Goal: Task Accomplishment & Management: Manage account settings

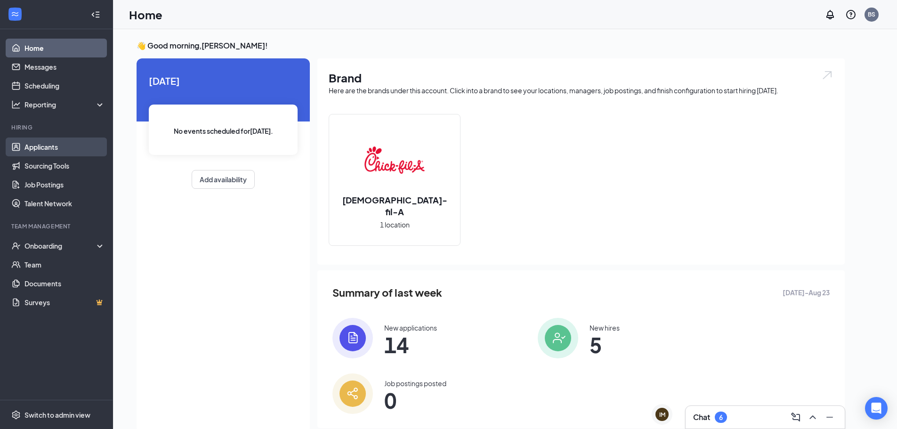
click at [49, 150] on link "Applicants" at bounding box center [64, 146] width 80 height 19
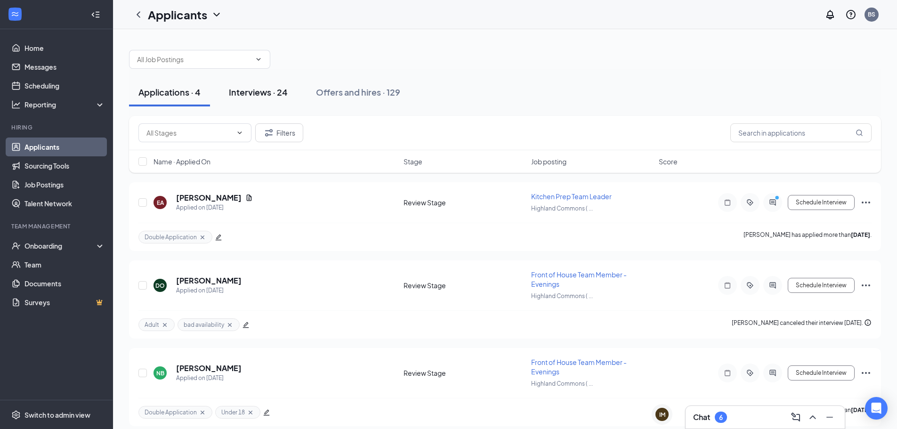
click at [256, 97] on div "Interviews · 24" at bounding box center [258, 92] width 59 height 12
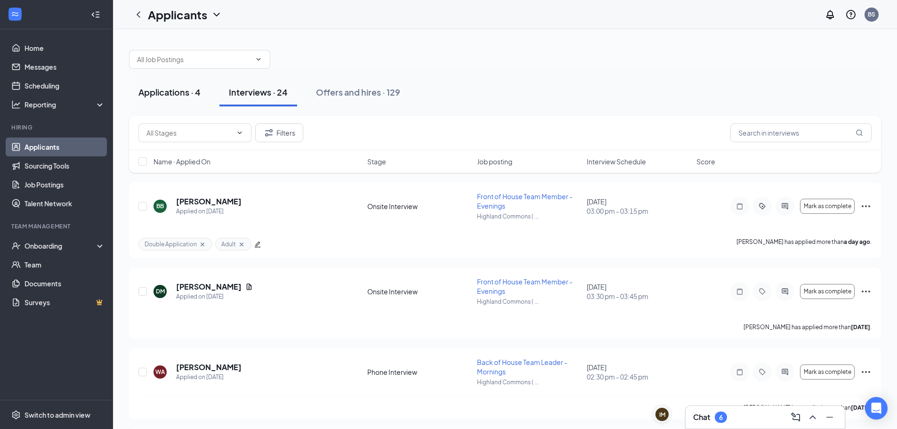
click at [175, 100] on button "Applications · 4" at bounding box center [169, 92] width 81 height 28
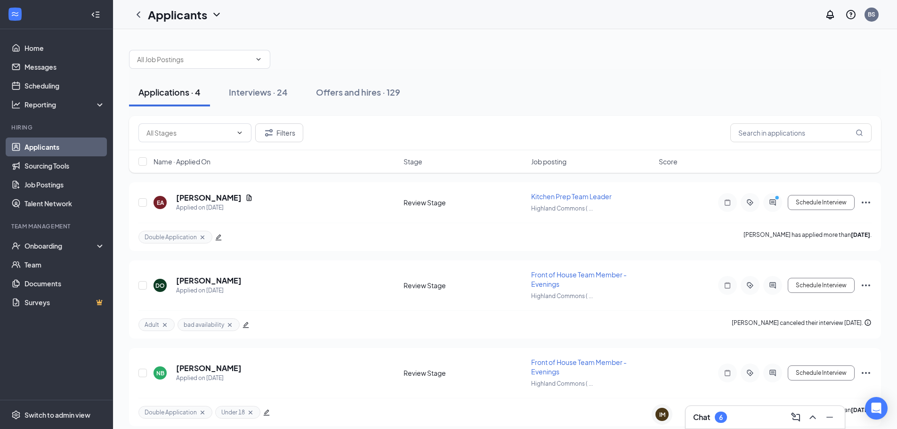
click at [741, 420] on div "Chat 6" at bounding box center [765, 417] width 144 height 15
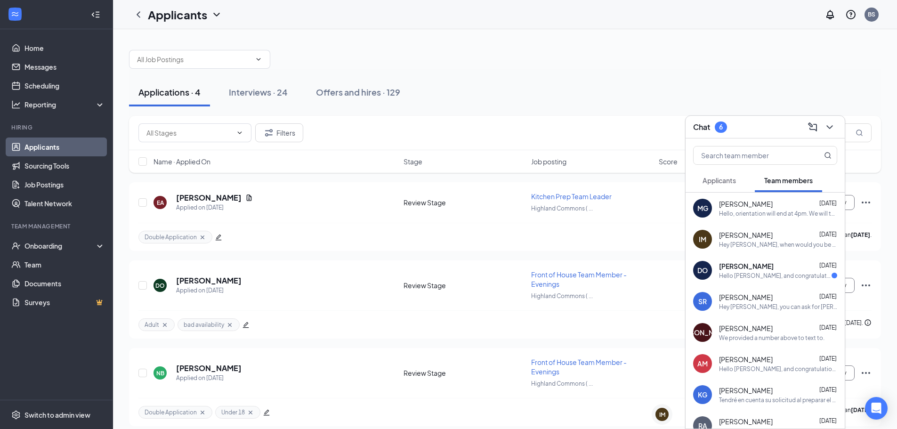
click at [753, 278] on div "Hello [PERSON_NAME], and congratulations! We are excited to have you join our t…" at bounding box center [775, 276] width 113 height 8
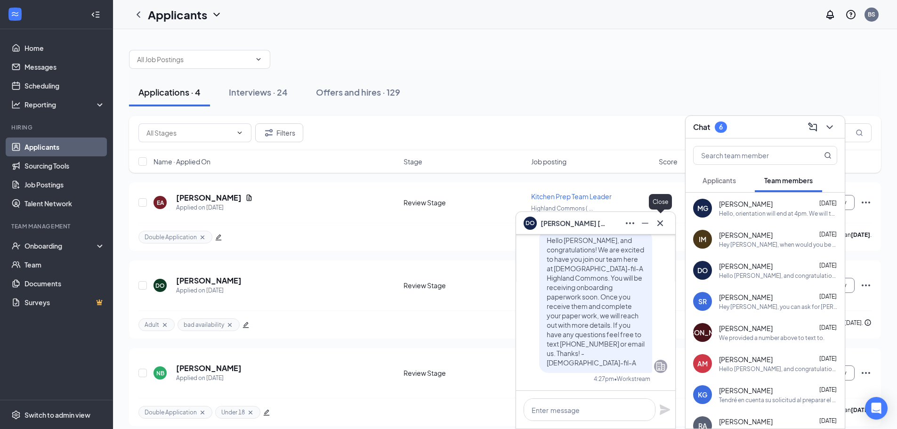
click at [661, 223] on icon "Cross" at bounding box center [659, 222] width 11 height 11
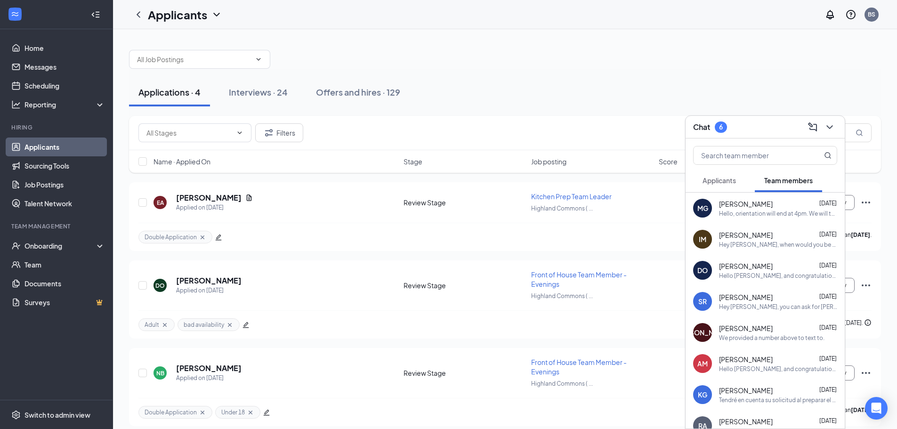
click at [720, 185] on button "Applicants" at bounding box center [719, 181] width 52 height 24
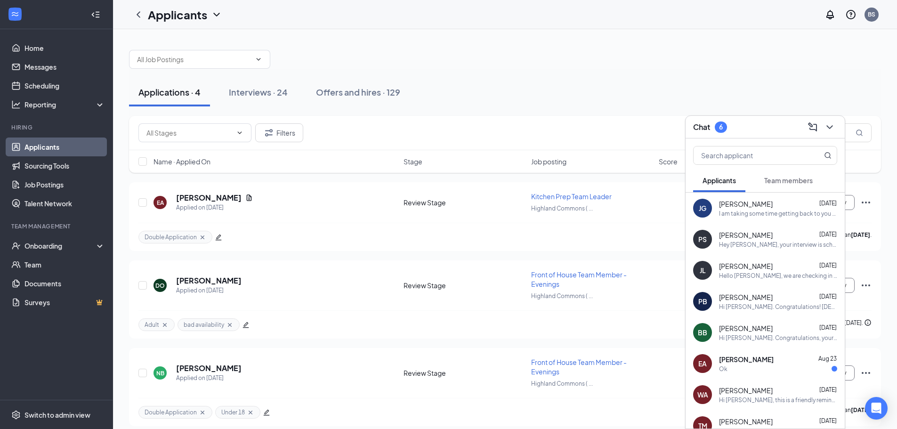
click at [762, 358] on div "[PERSON_NAME] [DATE]" at bounding box center [778, 358] width 118 height 9
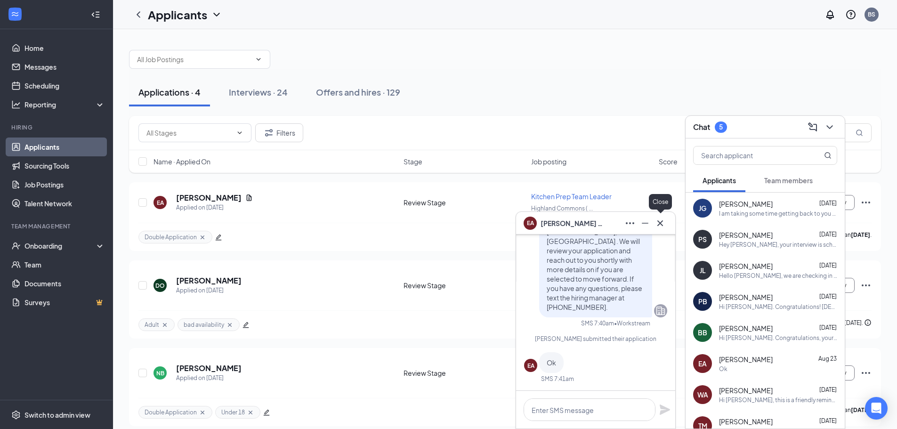
click at [663, 220] on icon "Cross" at bounding box center [659, 222] width 11 height 11
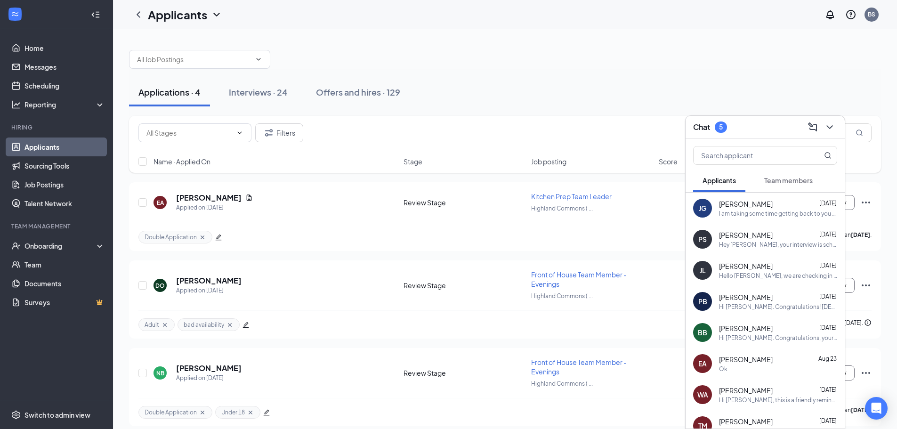
click at [750, 301] on span "[PERSON_NAME]" at bounding box center [746, 296] width 54 height 9
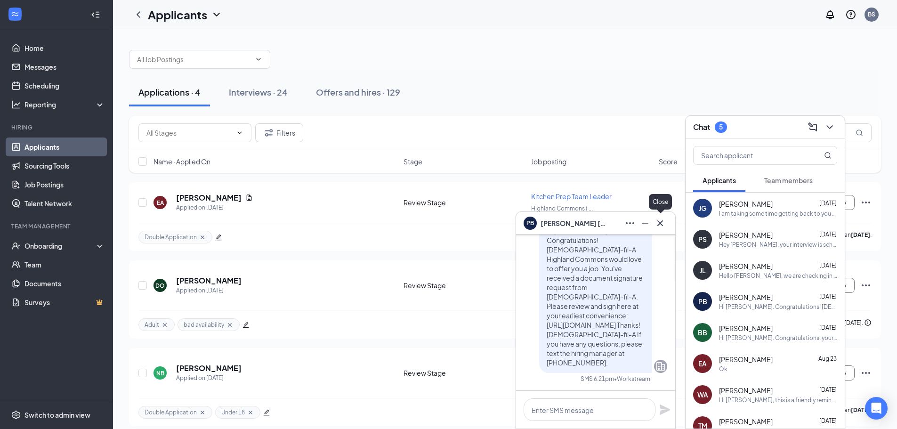
click at [662, 217] on icon "Cross" at bounding box center [659, 222] width 11 height 11
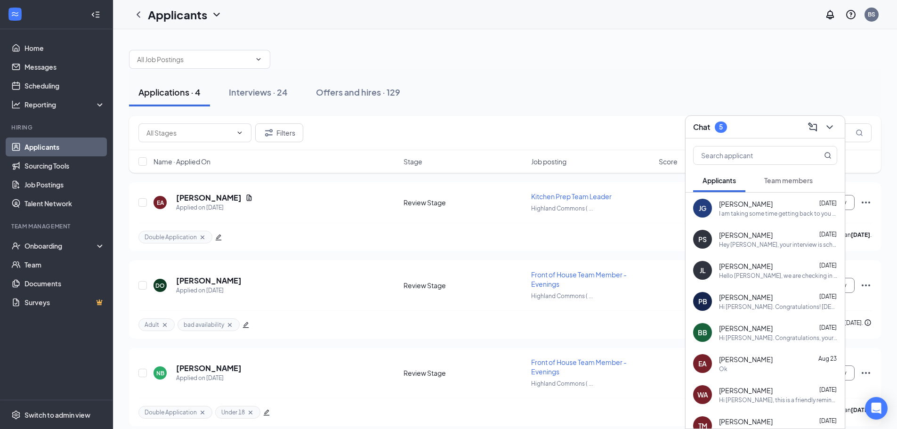
click at [758, 129] on div "Chat 5" at bounding box center [765, 127] width 144 height 15
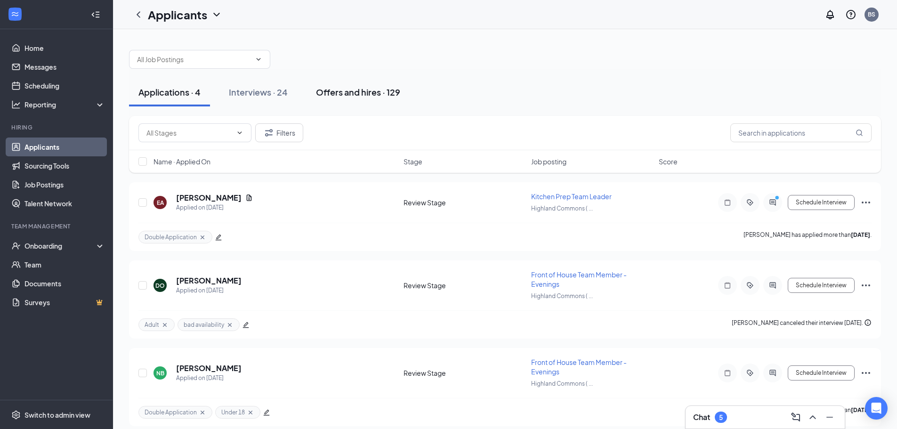
click at [351, 90] on div "Offers and hires · 129" at bounding box center [358, 92] width 84 height 12
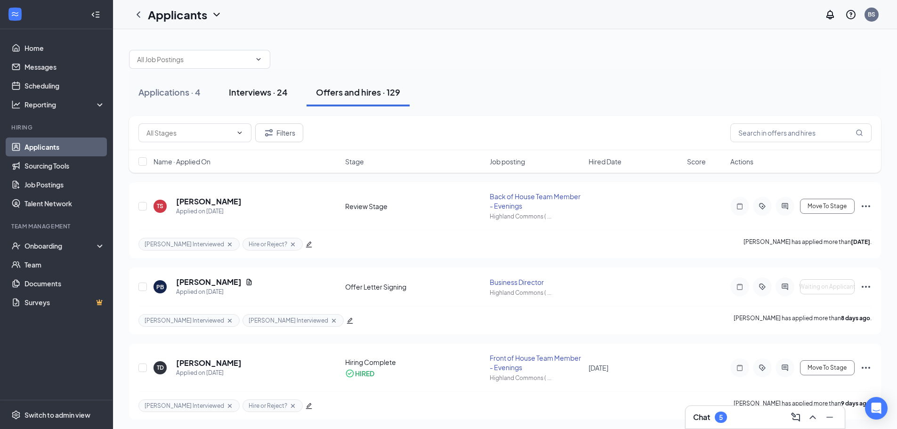
click at [258, 93] on div "Interviews · 24" at bounding box center [258, 92] width 59 height 12
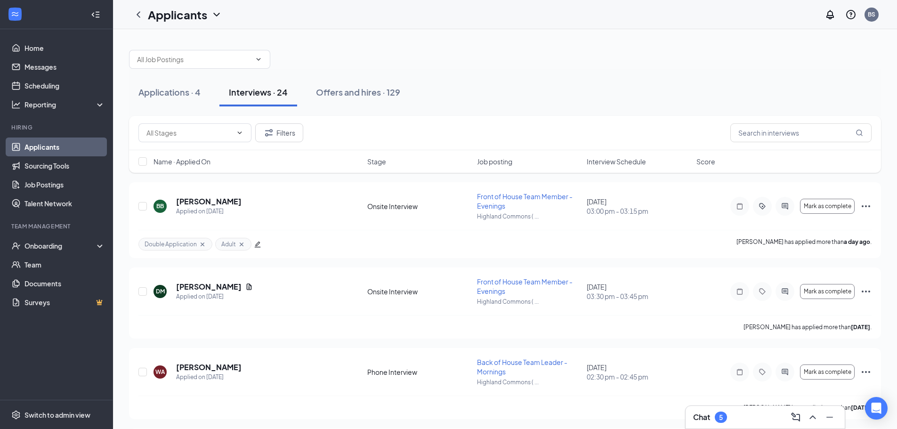
click at [635, 164] on span "Interview Schedule" at bounding box center [616, 161] width 59 height 9
click at [790, 139] on input "text" at bounding box center [800, 132] width 141 height 19
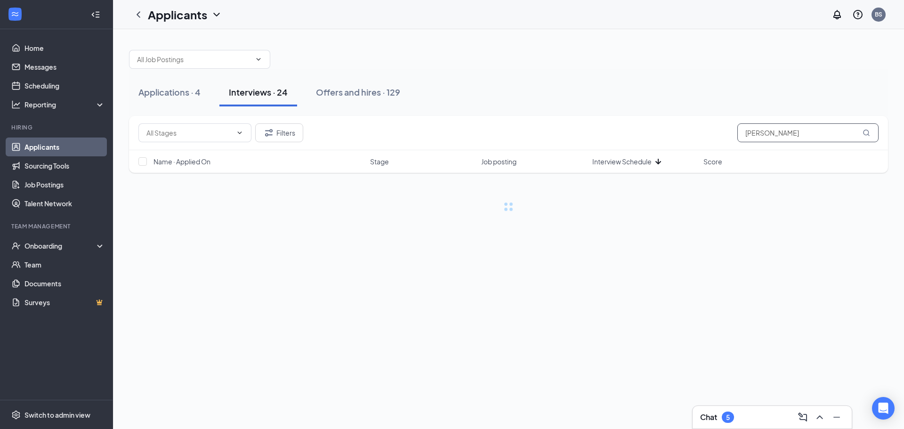
type input "[PERSON_NAME]"
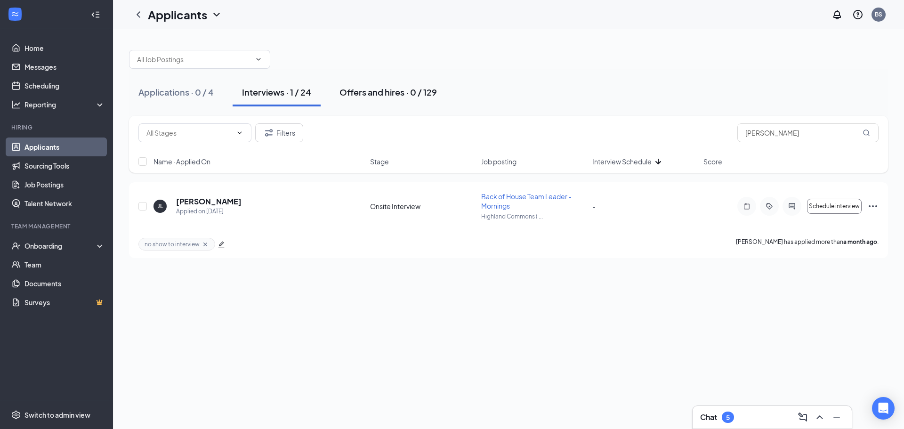
click at [406, 93] on div "Offers and hires · 0 / 129" at bounding box center [387, 92] width 97 height 12
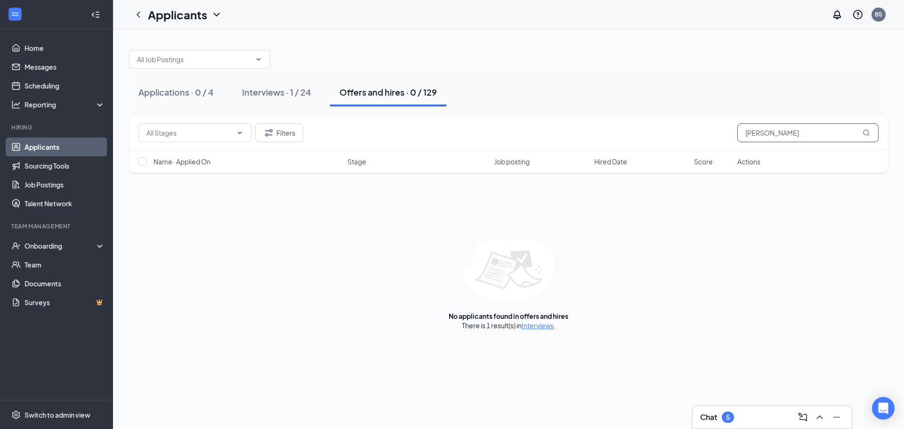
click at [802, 137] on input "[PERSON_NAME]" at bounding box center [807, 132] width 141 height 19
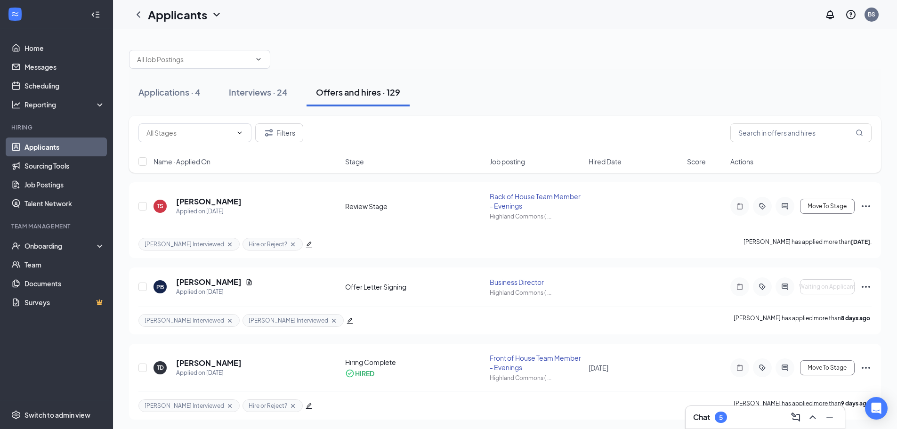
click at [360, 166] on div "Name · Applied On Stage Job posting Hired Date Score Actions" at bounding box center [505, 161] width 752 height 23
click at [357, 161] on span "Stage" at bounding box center [354, 161] width 19 height 9
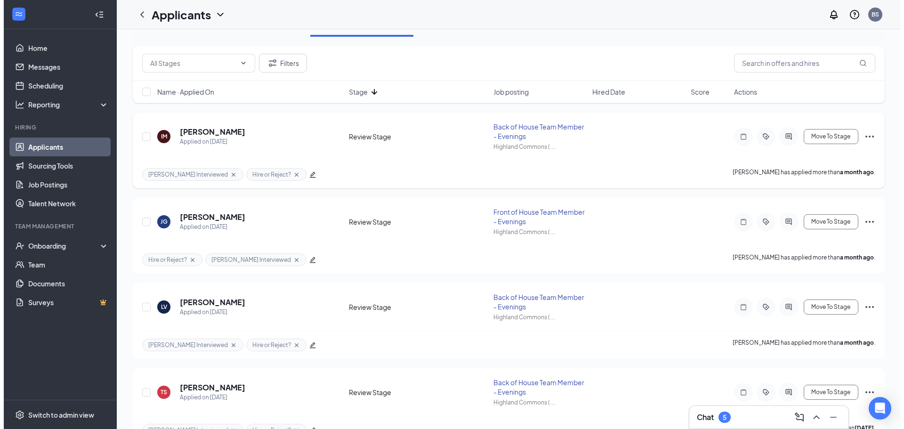
scroll to position [94, 0]
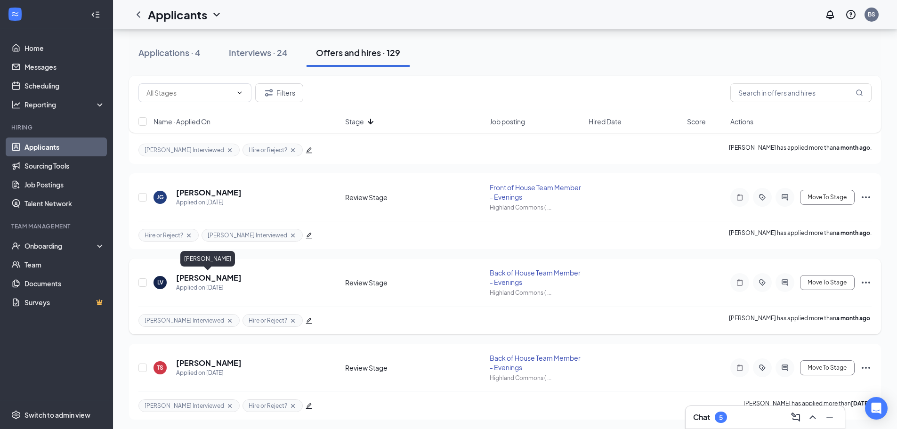
click at [202, 278] on h5 "[PERSON_NAME]" at bounding box center [208, 278] width 65 height 10
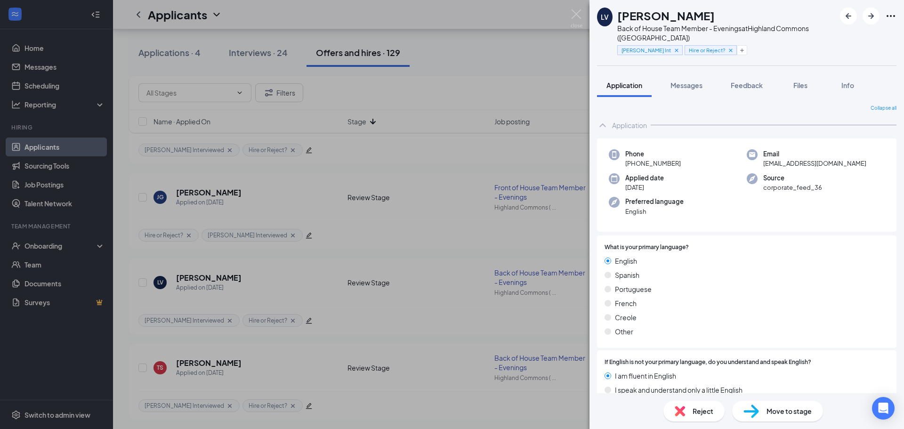
click at [765, 409] on div "Move to stage" at bounding box center [777, 411] width 91 height 21
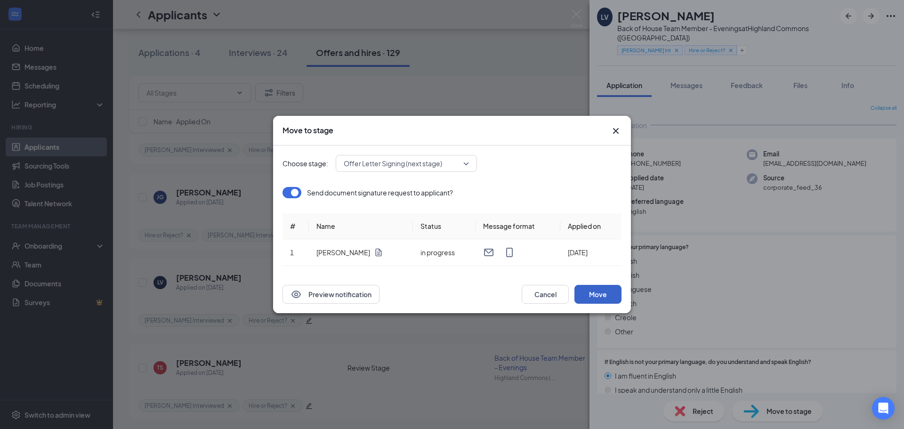
click at [595, 292] on button "Move" at bounding box center [597, 294] width 47 height 19
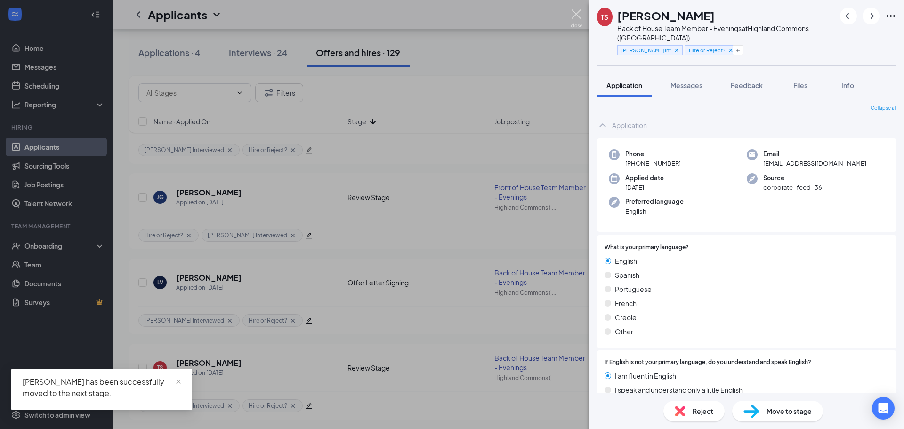
click at [576, 13] on img at bounding box center [577, 18] width 12 height 18
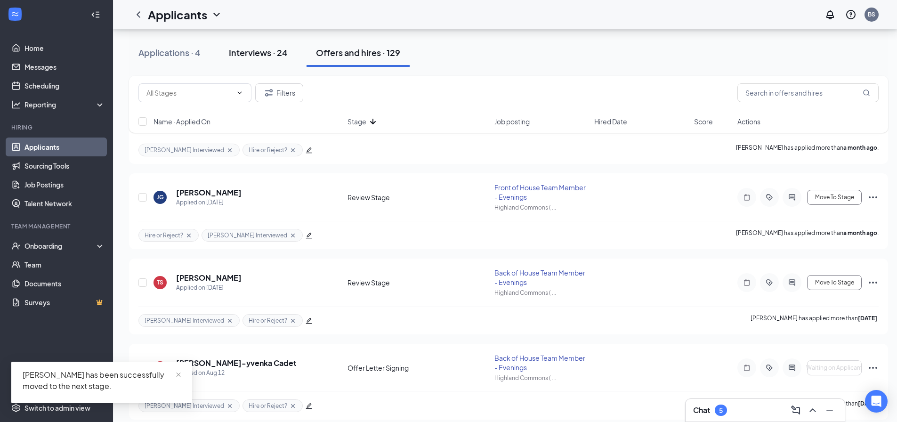
click at [239, 56] on div "Interviews · 24" at bounding box center [258, 53] width 59 height 12
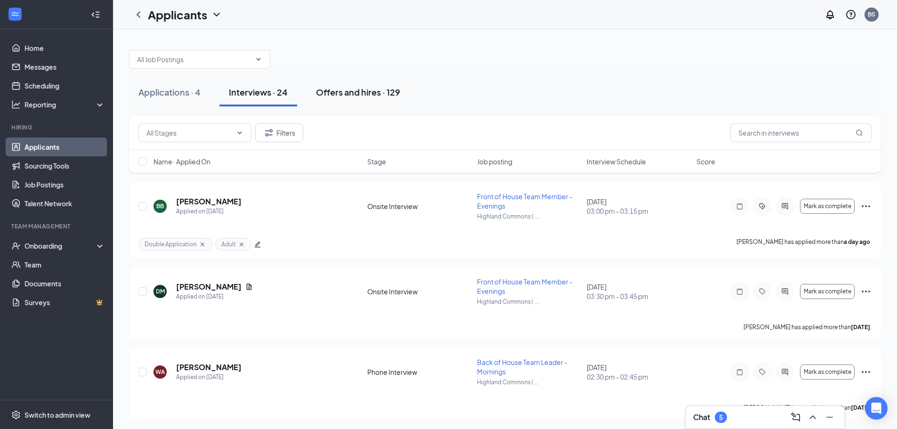
click at [348, 86] on div "Offers and hires · 129" at bounding box center [358, 92] width 84 height 12
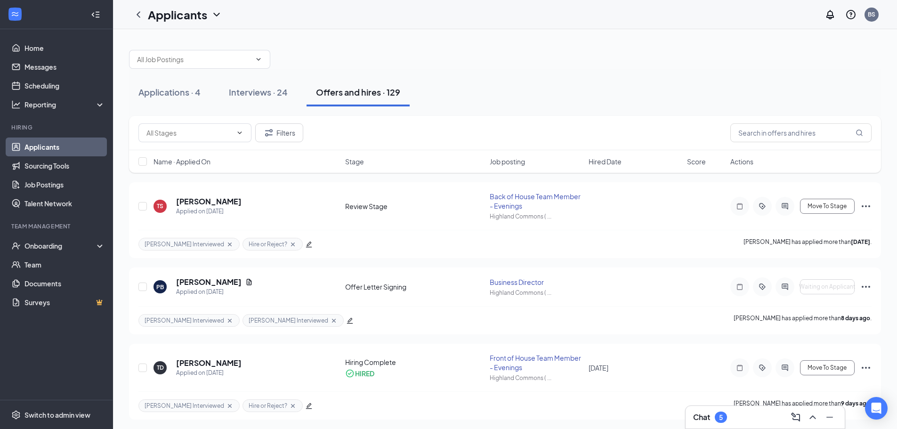
click at [353, 160] on span "Stage" at bounding box center [354, 161] width 19 height 9
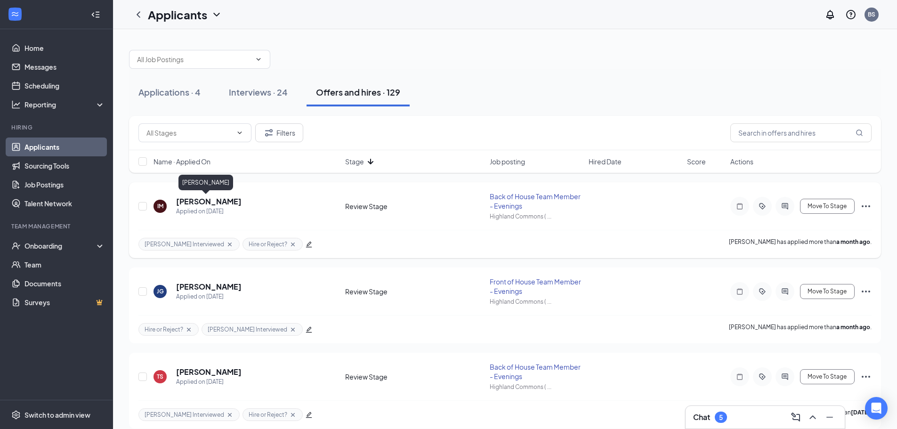
click at [202, 201] on h5 "[PERSON_NAME]" at bounding box center [208, 201] width 65 height 10
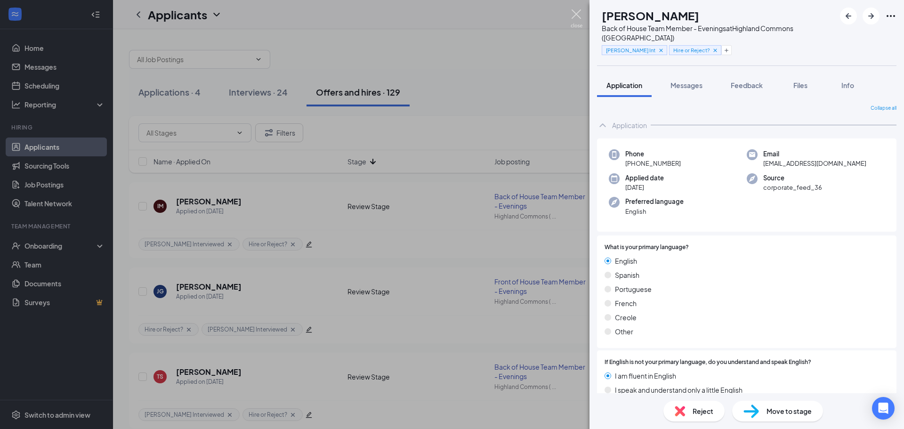
click at [577, 17] on img at bounding box center [577, 18] width 12 height 18
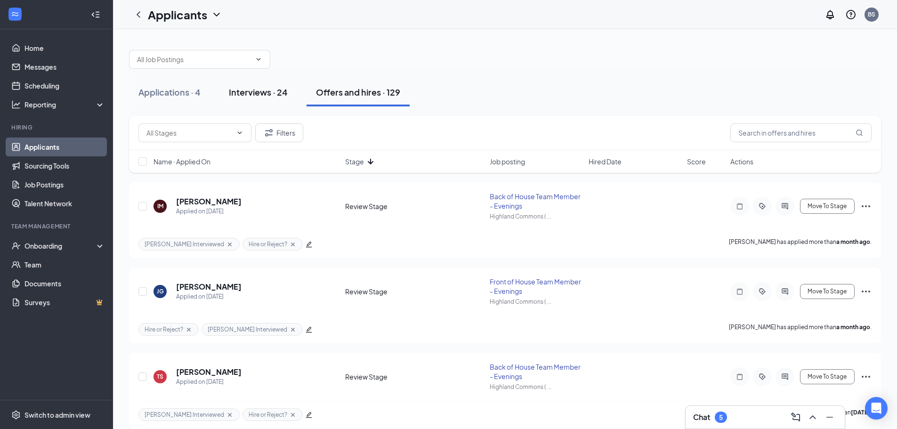
click at [234, 89] on div "Interviews · 24" at bounding box center [258, 92] width 59 height 12
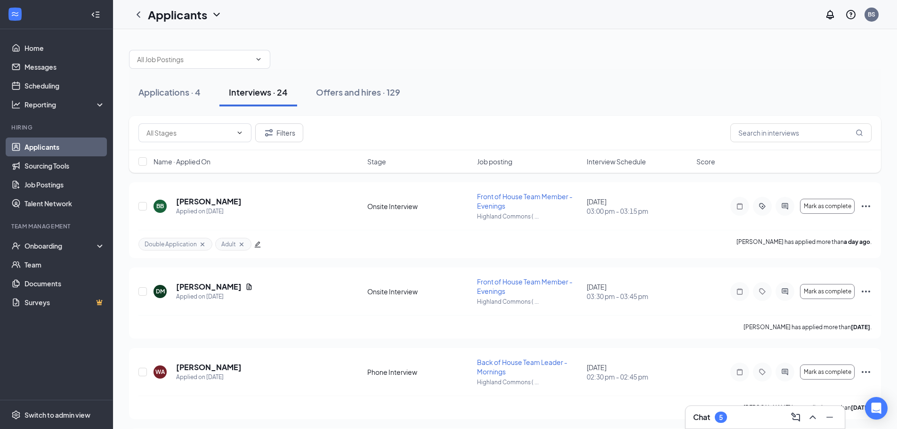
click at [379, 163] on span "Stage" at bounding box center [376, 161] width 19 height 9
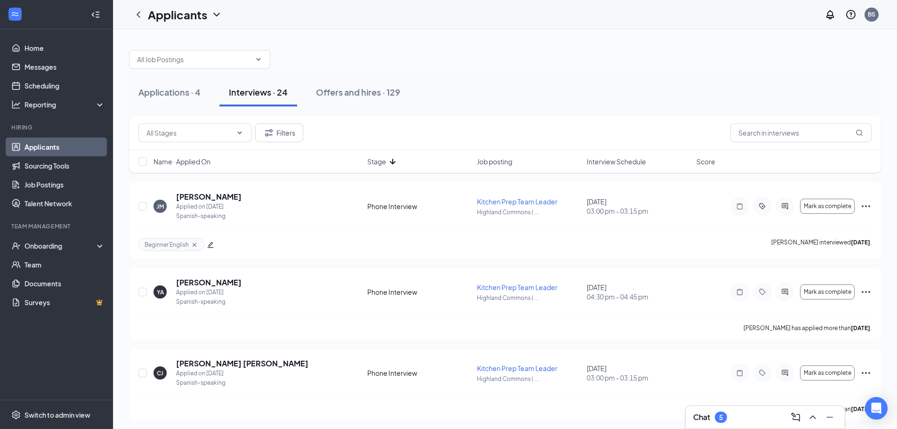
click at [378, 160] on span "Stage" at bounding box center [376, 161] width 19 height 9
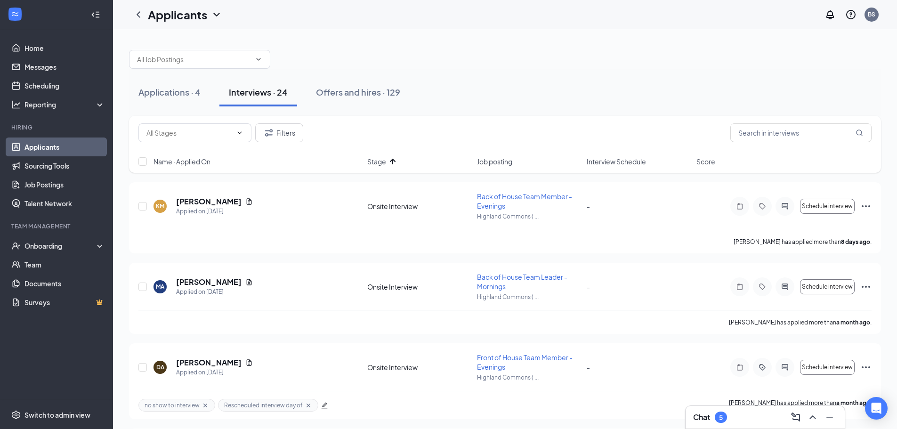
click at [632, 159] on span "Interview Schedule" at bounding box center [616, 161] width 59 height 9
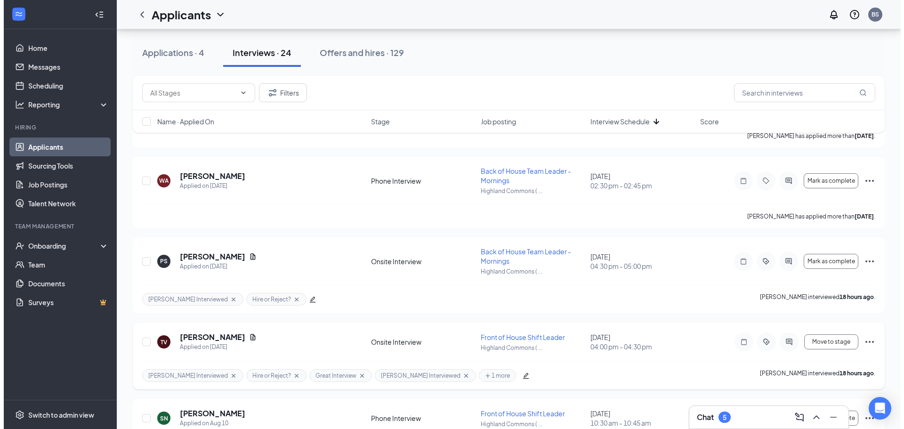
scroll to position [706, 0]
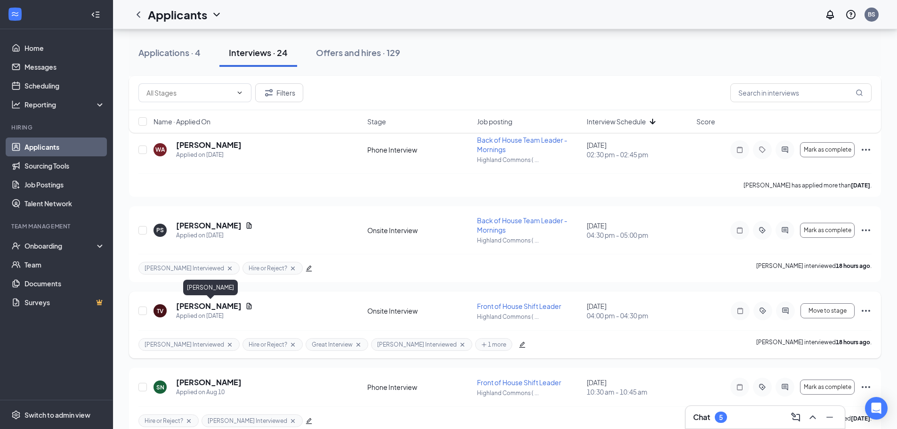
click at [206, 306] on h5 "[PERSON_NAME]" at bounding box center [208, 306] width 65 height 10
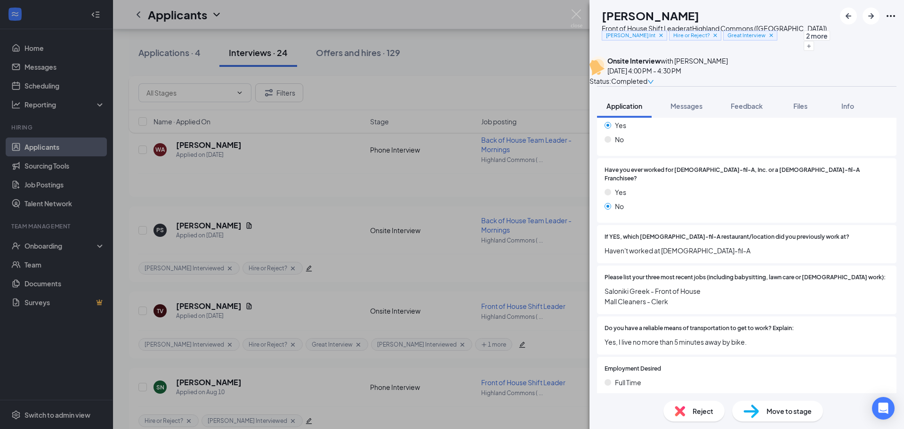
scroll to position [471, 0]
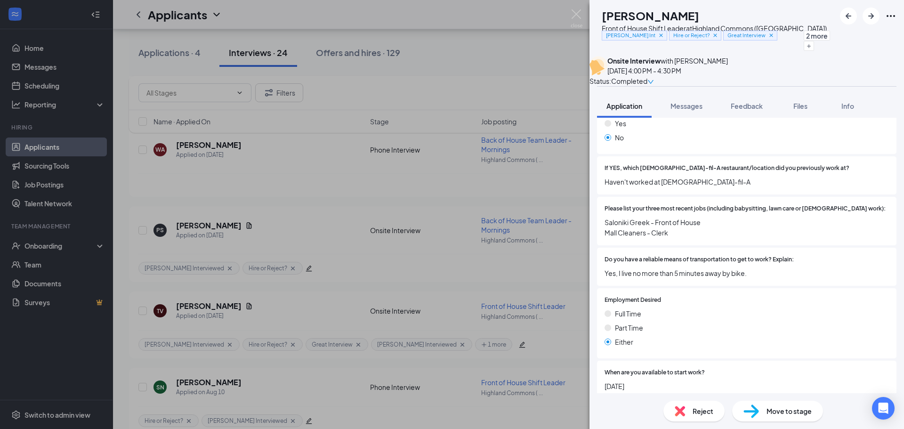
click at [771, 408] on span "Move to stage" at bounding box center [788, 411] width 45 height 10
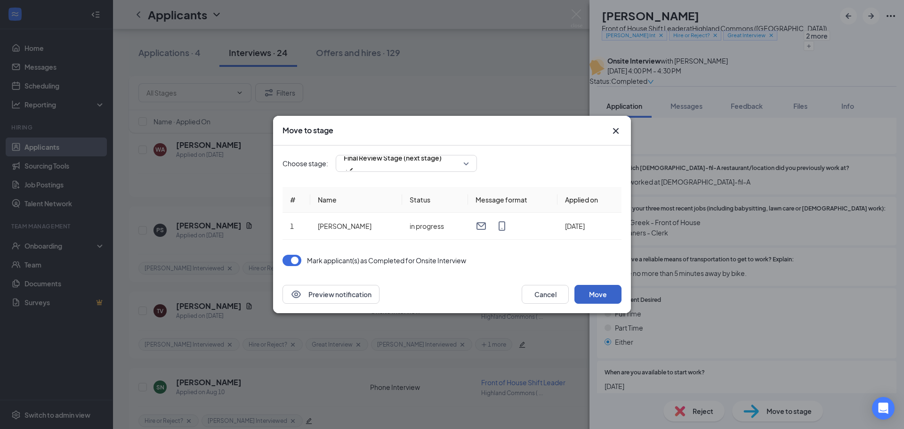
click at [600, 294] on button "Move" at bounding box center [597, 294] width 47 height 19
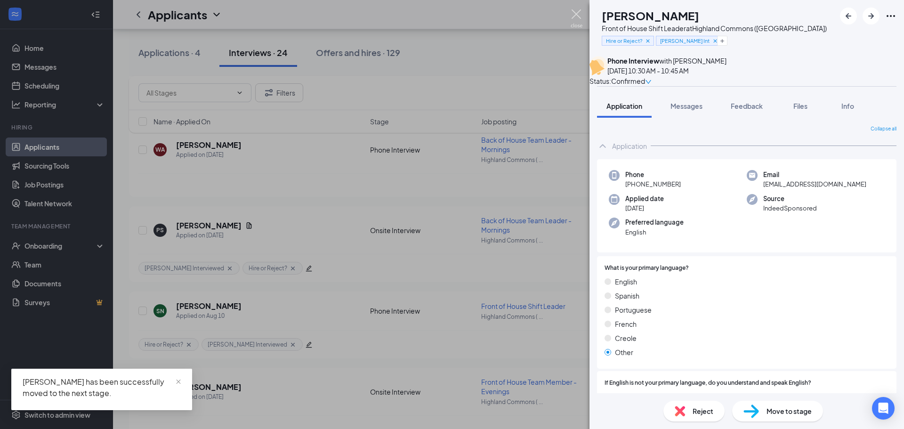
click at [577, 15] on img at bounding box center [577, 18] width 12 height 18
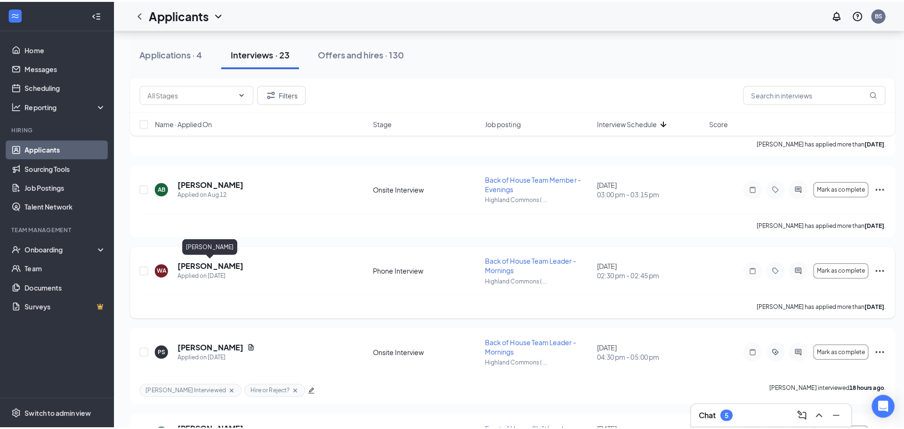
scroll to position [612, 0]
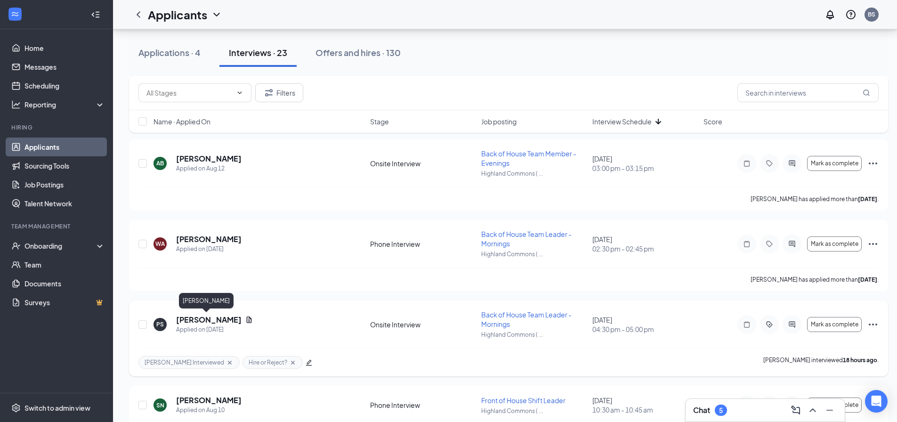
click at [196, 319] on h5 "[PERSON_NAME]" at bounding box center [208, 319] width 65 height 10
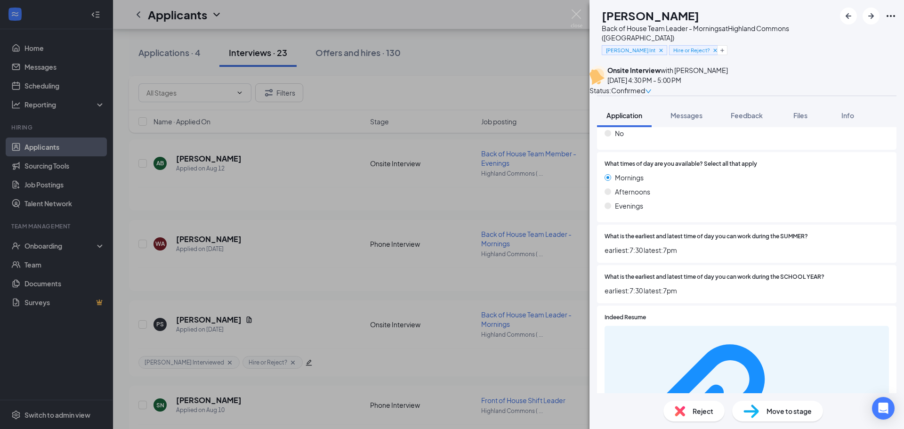
scroll to position [894, 0]
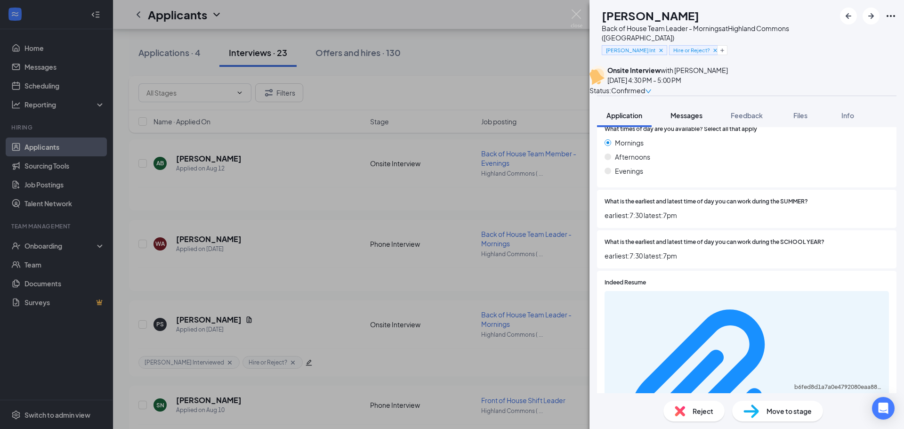
click at [693, 113] on span "Messages" at bounding box center [686, 115] width 32 height 8
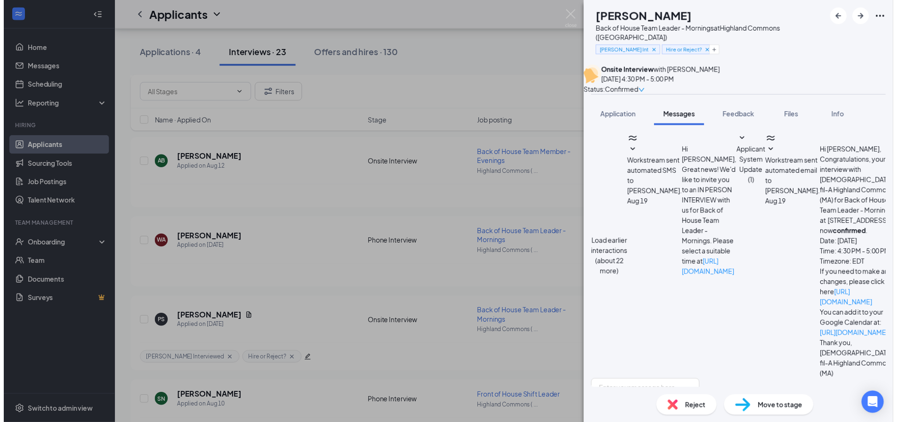
scroll to position [326, 0]
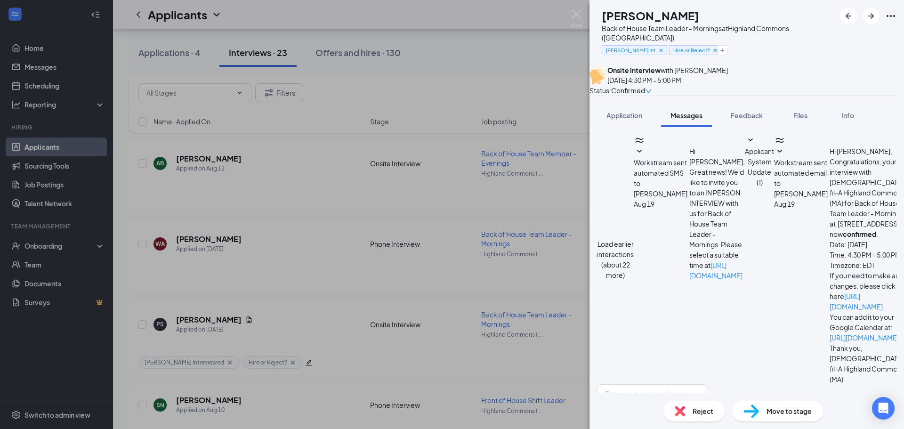
click at [702, 405] on div "Reject" at bounding box center [693, 411] width 61 height 21
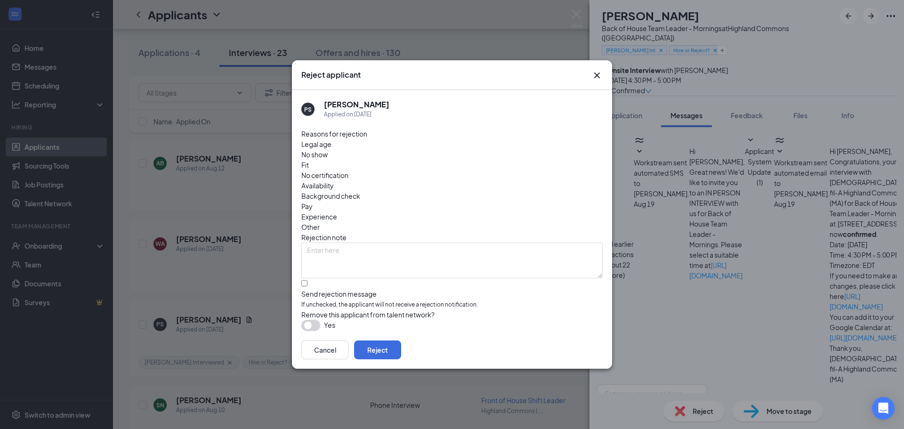
click at [328, 160] on span "No show" at bounding box center [314, 154] width 26 height 10
click at [306, 280] on input "Send rejection message If unchecked, the applicant will not receive a rejection…" at bounding box center [304, 283] width 6 height 6
checkbox input "true"
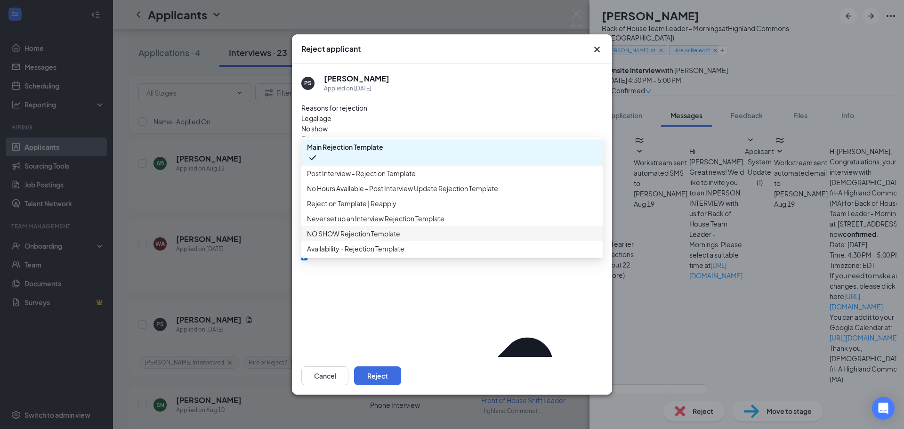
click at [358, 239] on span "NO SHOW Rejection Template" at bounding box center [353, 233] width 93 height 10
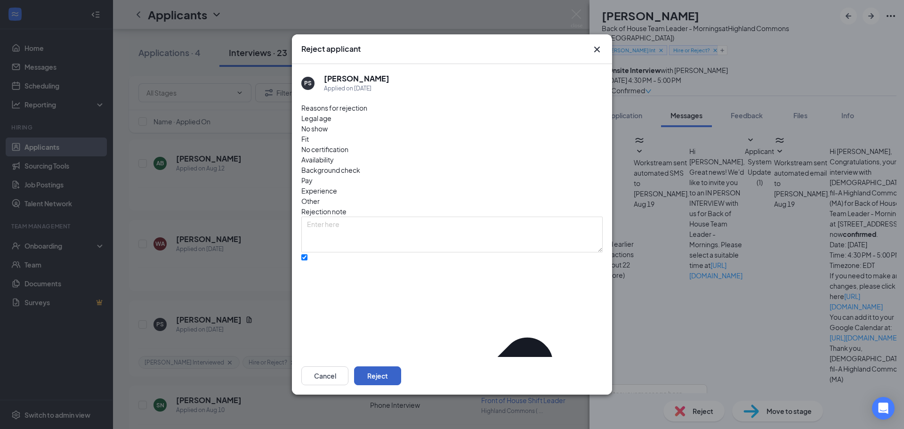
click at [401, 366] on button "Reject" at bounding box center [377, 375] width 47 height 19
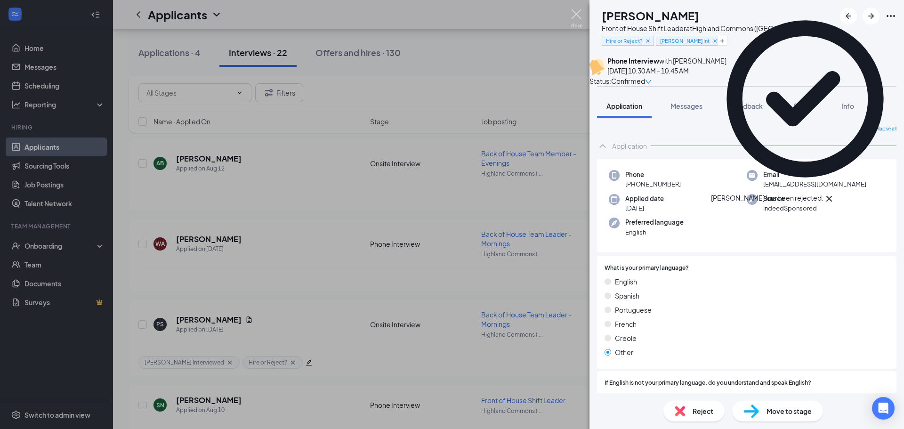
click at [577, 13] on img at bounding box center [577, 18] width 12 height 18
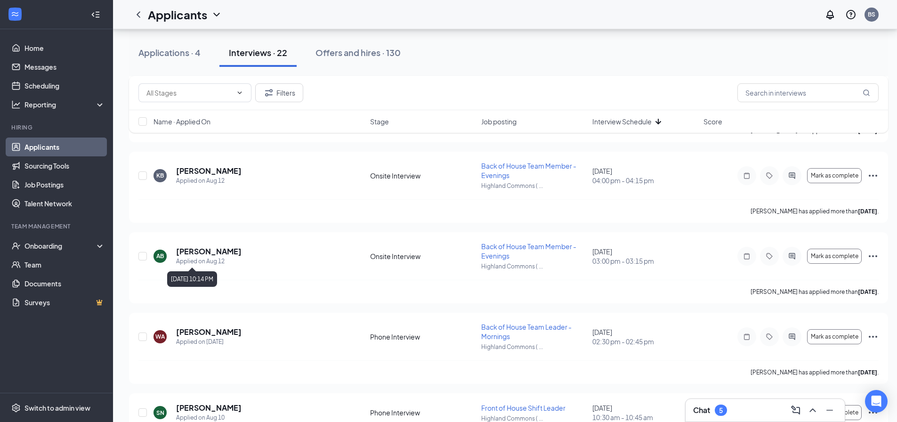
scroll to position [518, 0]
click at [369, 59] on button "Offers and hires · 130" at bounding box center [358, 53] width 104 height 28
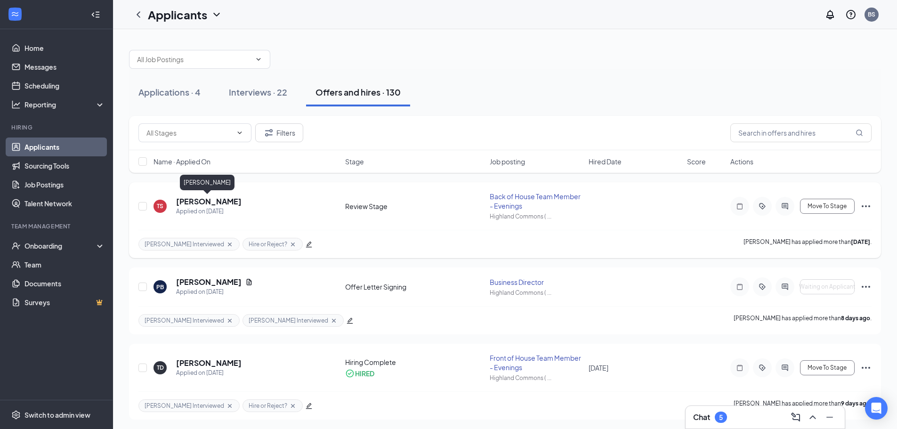
click at [207, 201] on h5 "[PERSON_NAME]" at bounding box center [208, 201] width 65 height 10
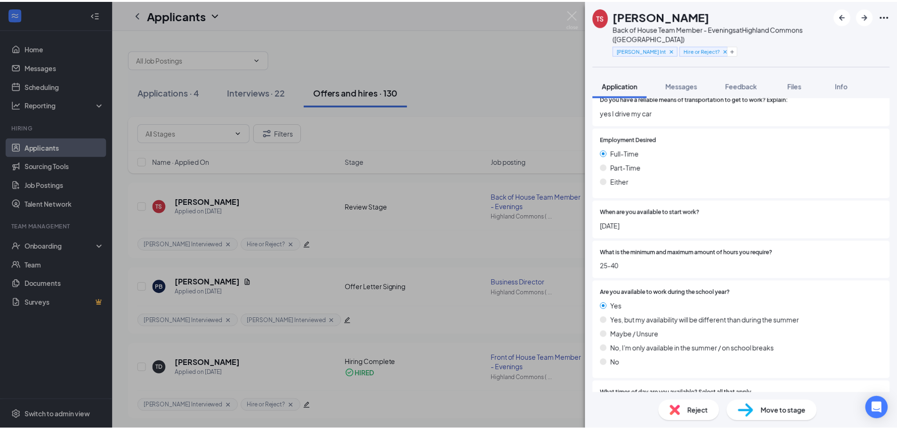
scroll to position [654, 0]
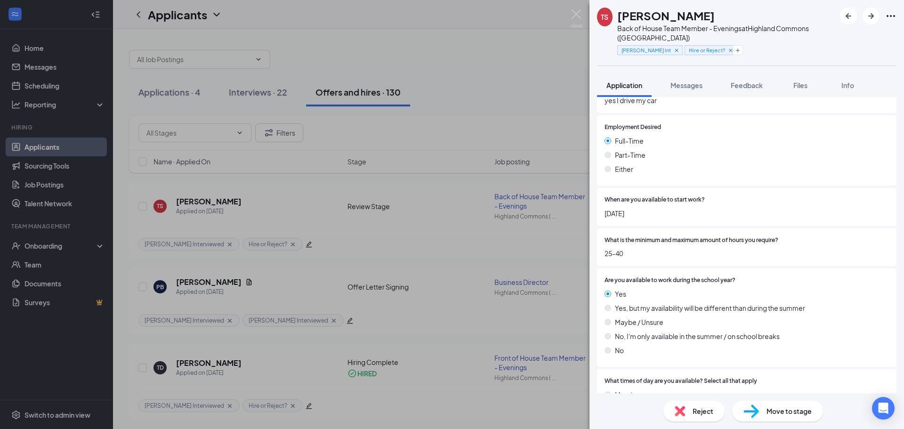
click at [771, 413] on span "Move to stage" at bounding box center [788, 411] width 45 height 10
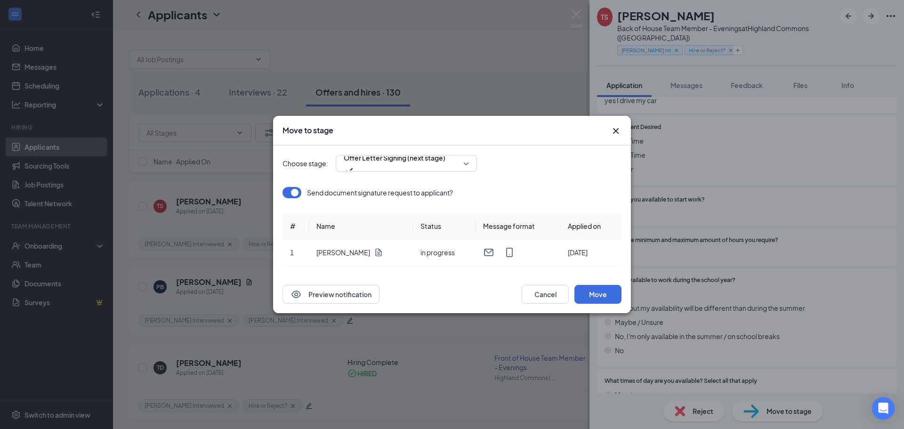
click at [614, 129] on icon "Cross" at bounding box center [616, 131] width 6 height 6
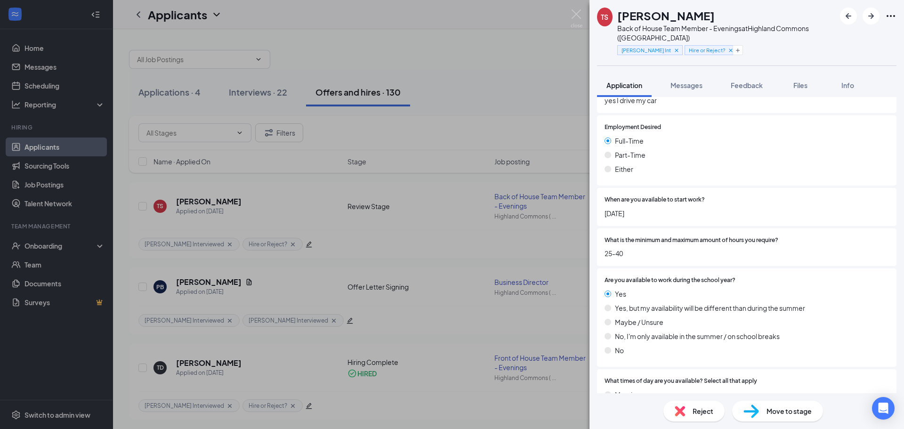
click at [571, 8] on div "TS [PERSON_NAME] Back of House Team Member - Evenings at [GEOGRAPHIC_DATA] ([GE…" at bounding box center [452, 214] width 904 height 429
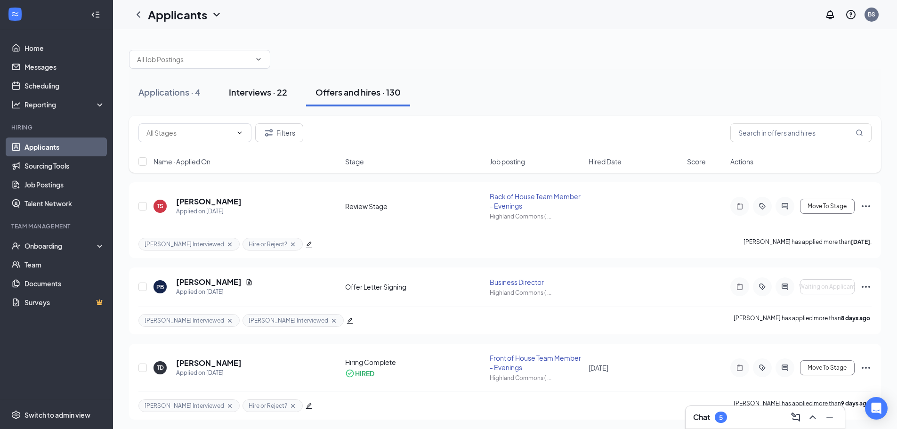
click at [261, 96] on div "Interviews · 22" at bounding box center [258, 92] width 58 height 12
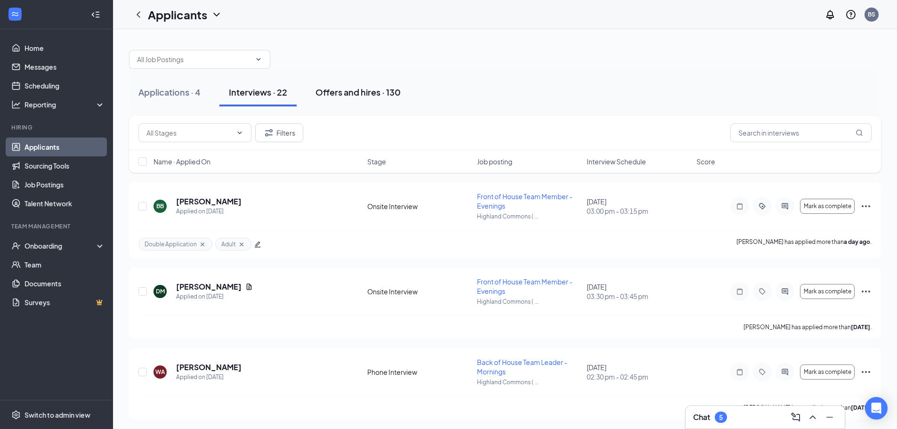
click at [356, 93] on div "Offers and hires · 130" at bounding box center [357, 92] width 85 height 12
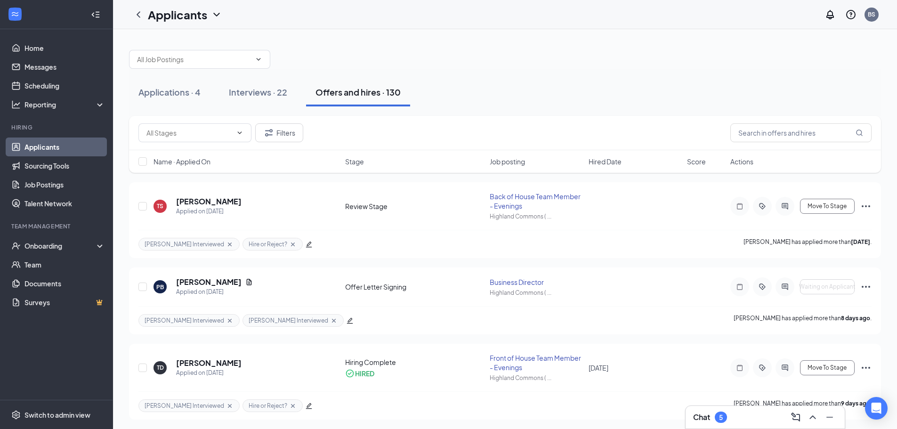
click at [359, 164] on span "Stage" at bounding box center [354, 161] width 19 height 9
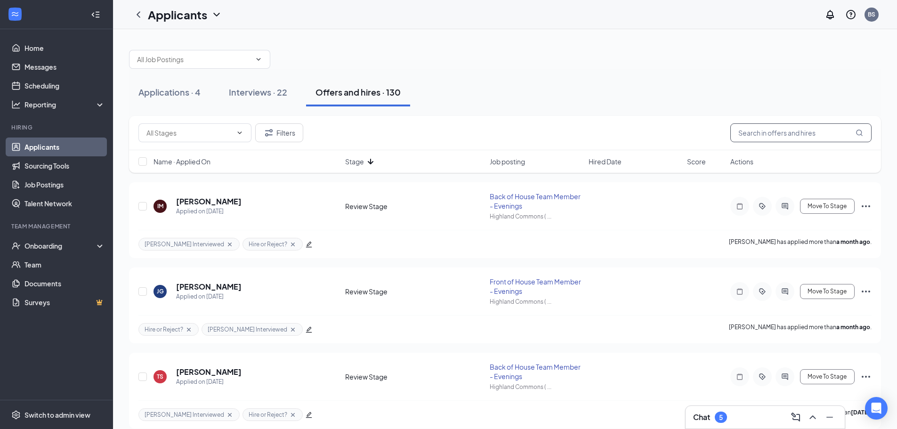
click at [767, 138] on input "text" at bounding box center [800, 132] width 141 height 19
type input "Theo"
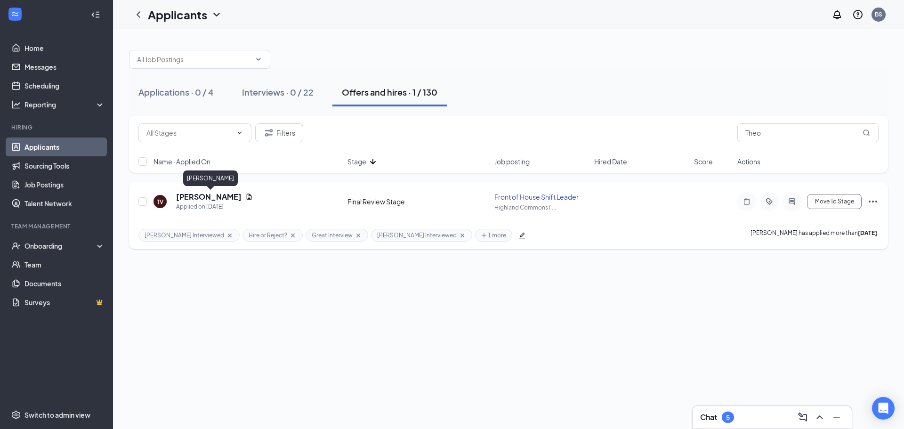
click at [217, 193] on h5 "[PERSON_NAME]" at bounding box center [208, 197] width 65 height 10
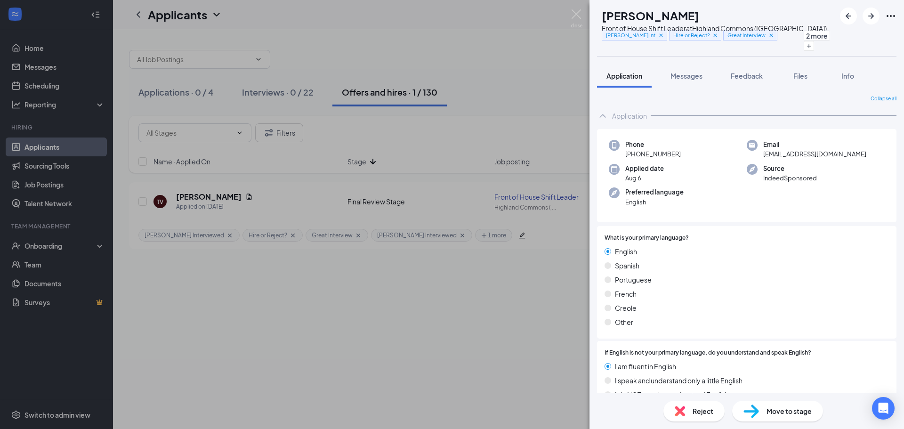
click at [892, 23] on div at bounding box center [868, 16] width 56 height 17
click at [890, 16] on icon "Ellipses" at bounding box center [890, 16] width 8 height 2
click at [891, 17] on icon "Ellipses" at bounding box center [890, 15] width 11 height 11
click at [835, 35] on link "View full application" at bounding box center [819, 33] width 61 height 10
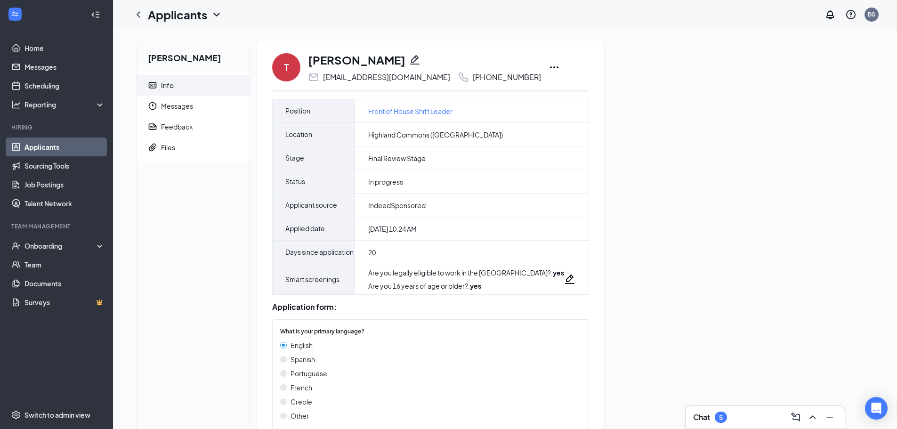
click at [550, 68] on icon "Ellipses" at bounding box center [554, 67] width 8 height 2
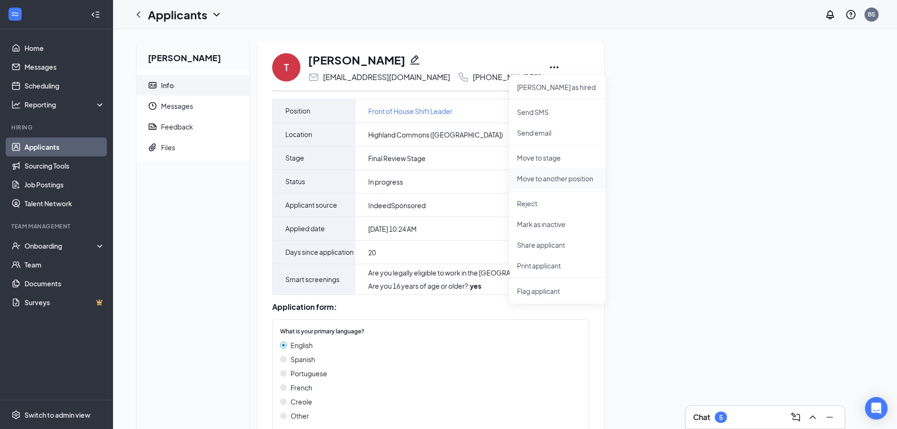
click at [541, 180] on p "Move to another position" at bounding box center [557, 178] width 81 height 9
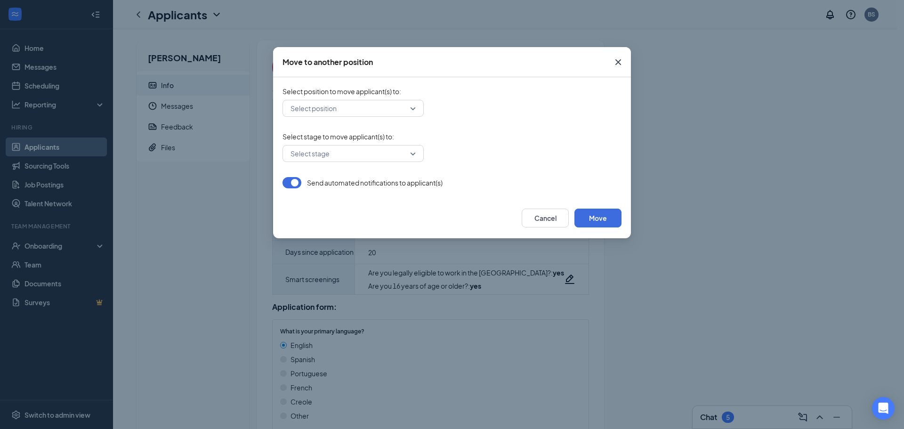
click at [346, 106] on input "search" at bounding box center [349, 108] width 123 height 16
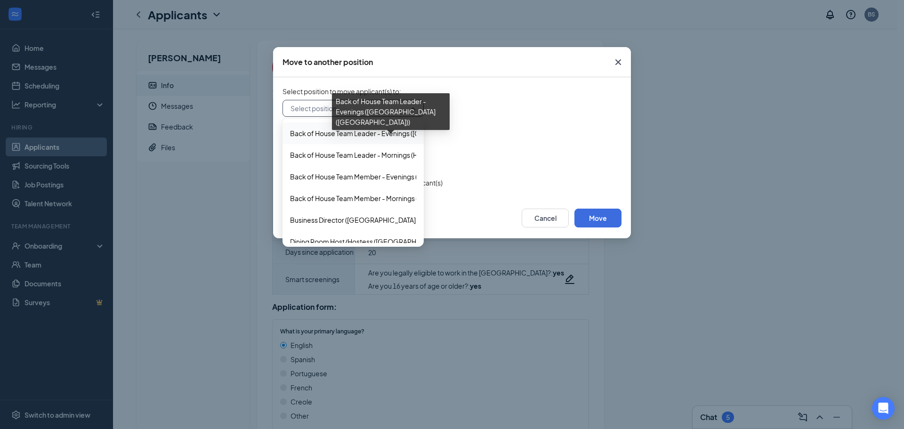
click at [358, 133] on span "Back of House Team Leader - Evenings (Highland Commons (MA))" at bounding box center [423, 133] width 266 height 10
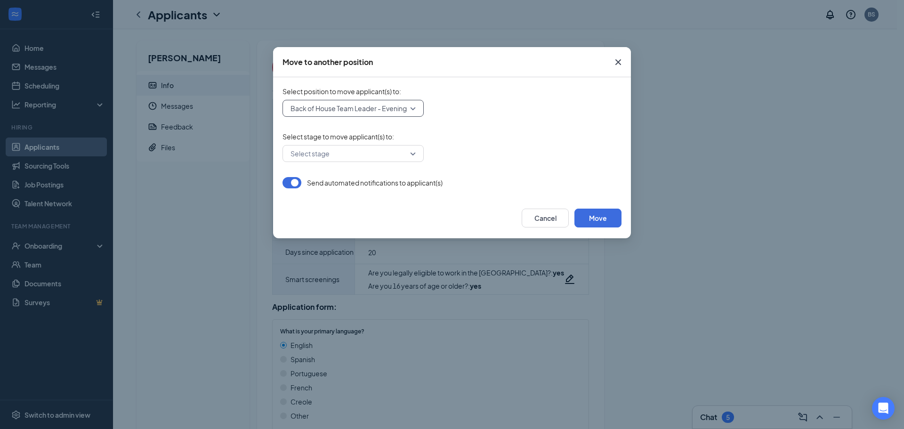
click at [381, 148] on input "search" at bounding box center [349, 153] width 123 height 16
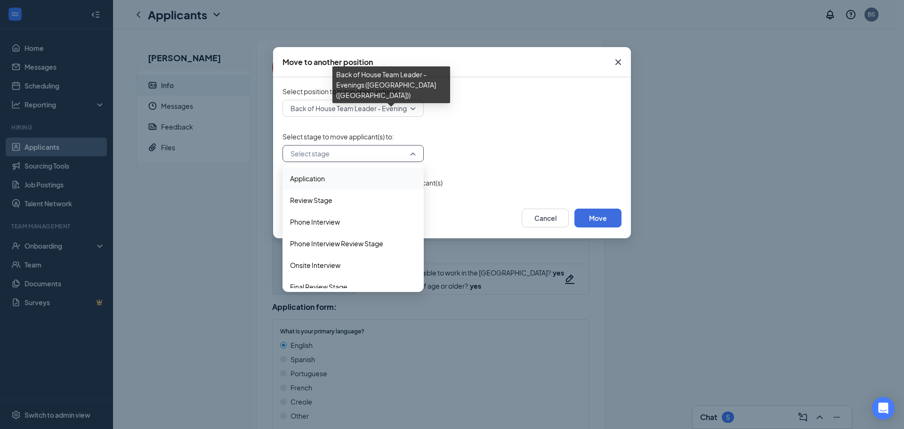
click at [595, 142] on div "Select stage to move applicant(s) to : Select stage 4039629 4039631 Application…" at bounding box center [451, 147] width 339 height 30
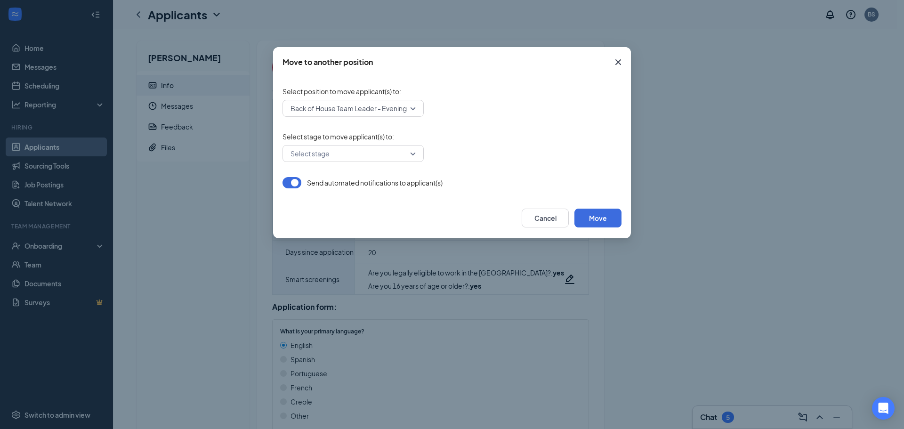
click at [370, 158] on input "search" at bounding box center [349, 153] width 123 height 16
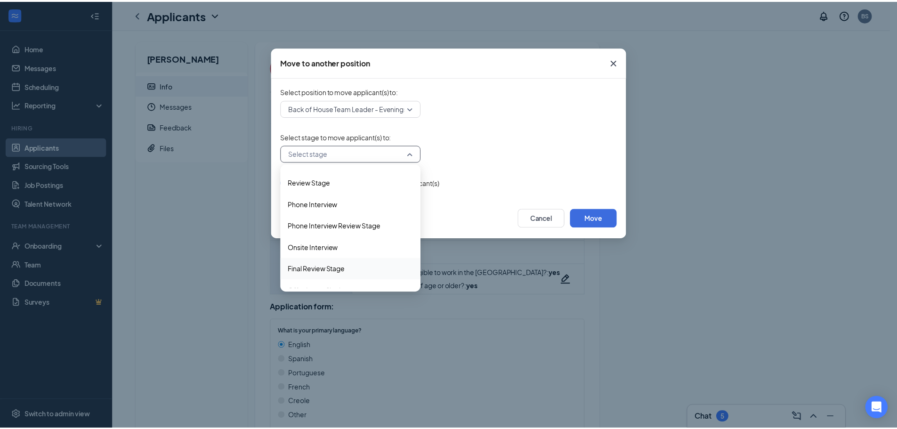
scroll to position [53, 0]
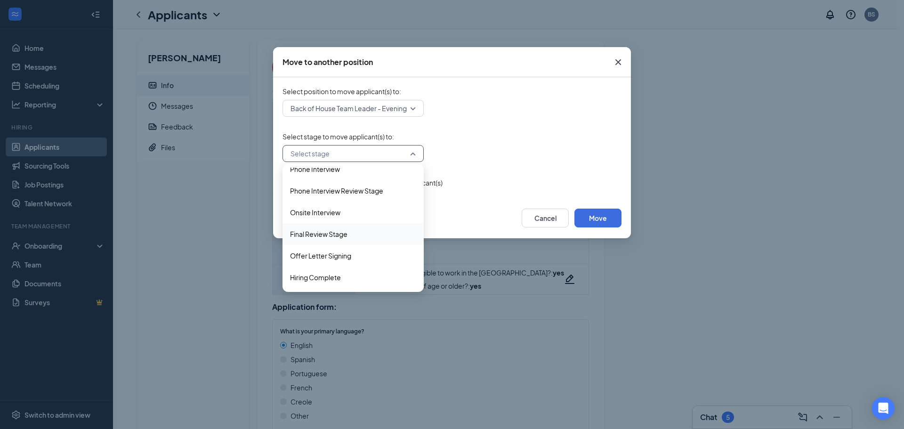
click at [331, 234] on span "Final Review Stage" at bounding box center [318, 234] width 57 height 10
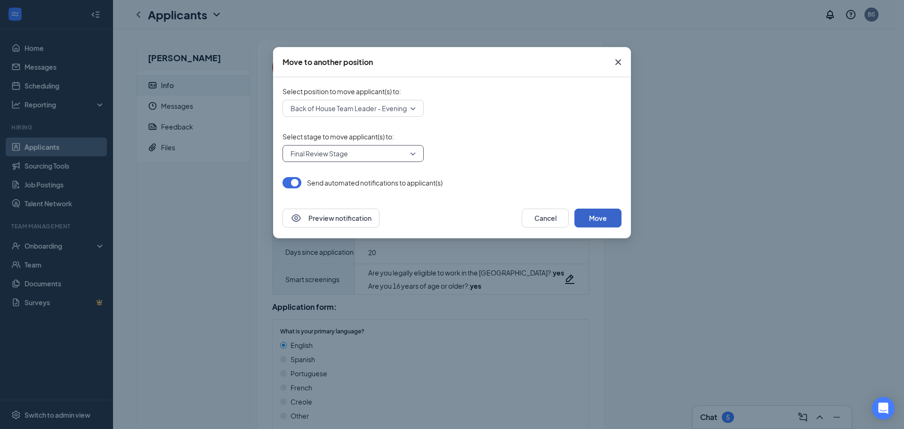
click at [604, 210] on button "Move" at bounding box center [597, 218] width 47 height 19
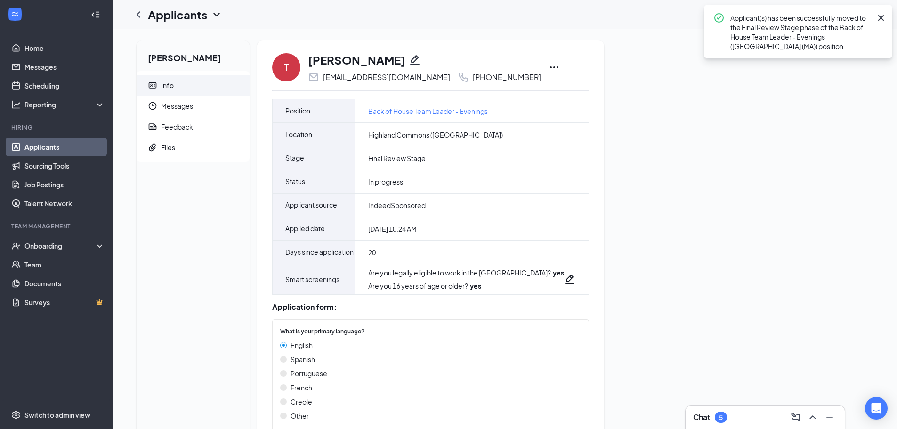
click at [878, 15] on icon "Cross" at bounding box center [880, 17] width 11 height 11
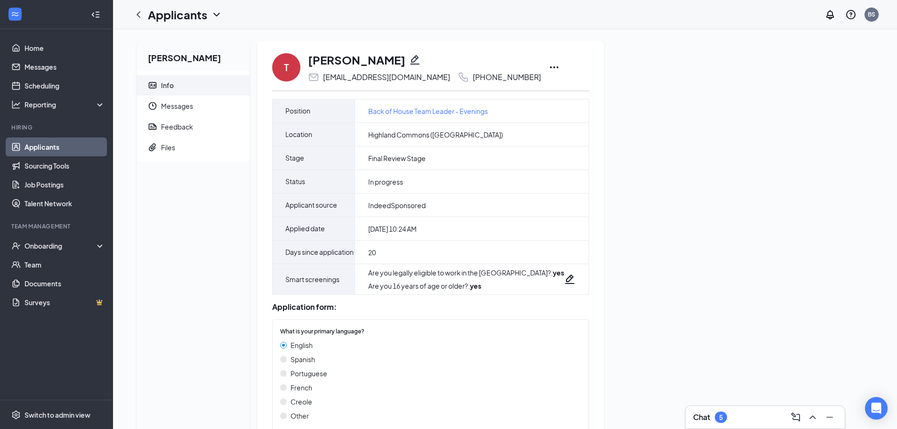
click at [293, 66] on div "T" at bounding box center [286, 67] width 28 height 28
click at [70, 148] on link "Applicants" at bounding box center [64, 146] width 80 height 19
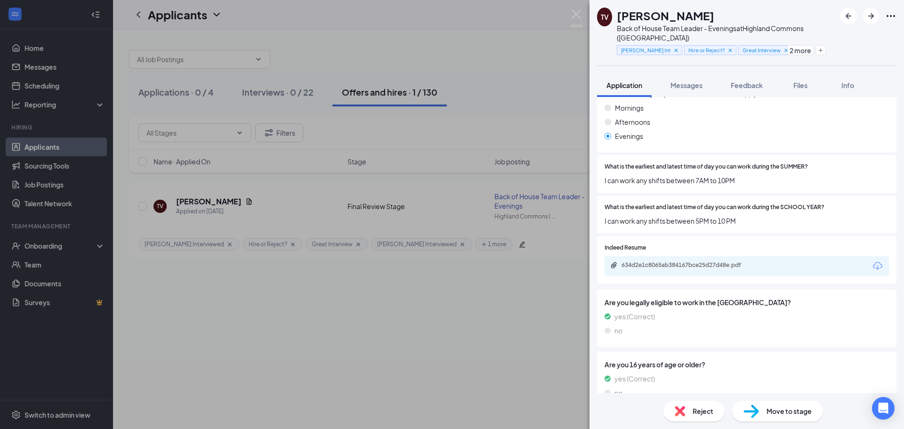
click at [779, 415] on span "Move to stage" at bounding box center [788, 411] width 45 height 10
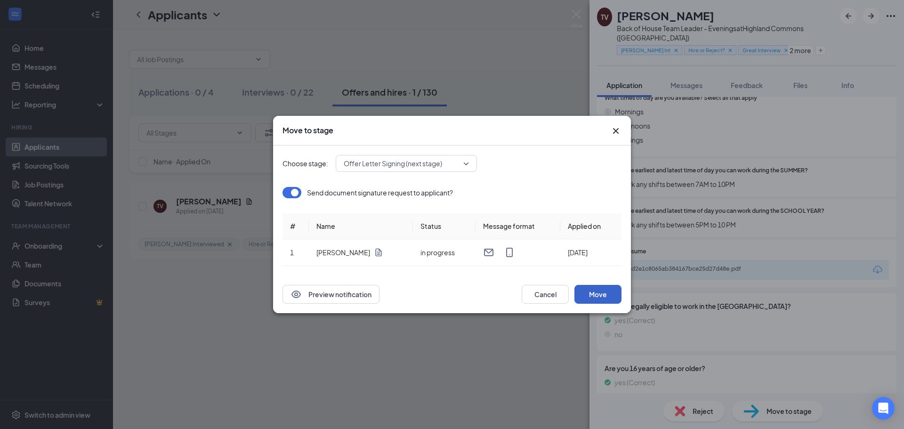
click at [600, 292] on button "Move" at bounding box center [597, 294] width 47 height 19
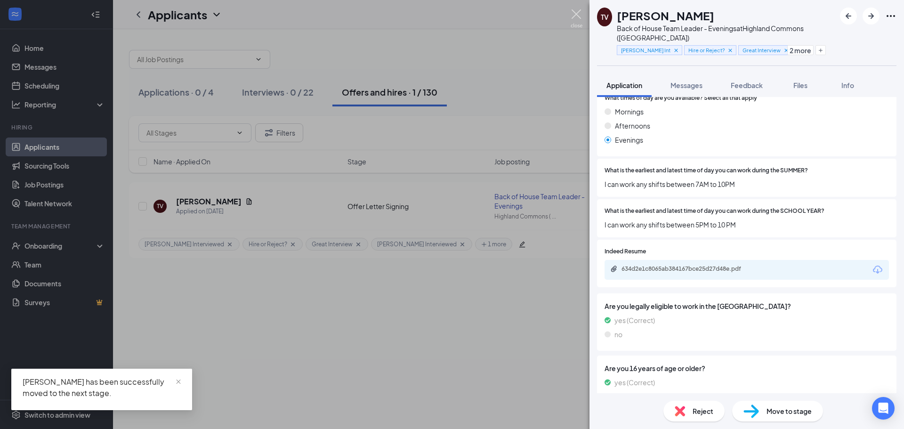
click at [580, 16] on img at bounding box center [577, 18] width 12 height 18
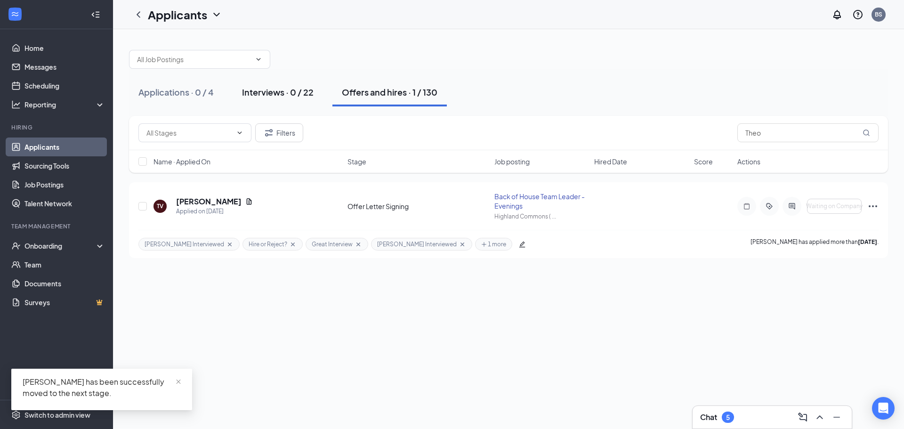
click at [303, 90] on div "Interviews · 0 / 22" at bounding box center [278, 92] width 72 height 12
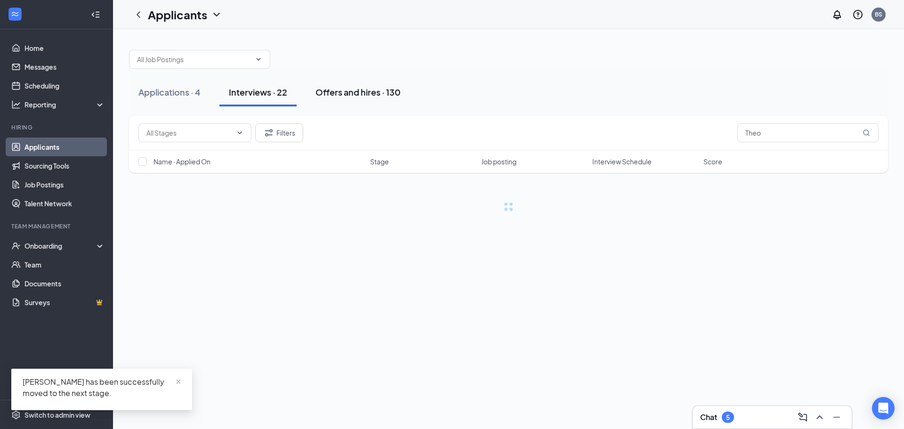
click at [378, 94] on div "Offers and hires · 130" at bounding box center [357, 92] width 85 height 12
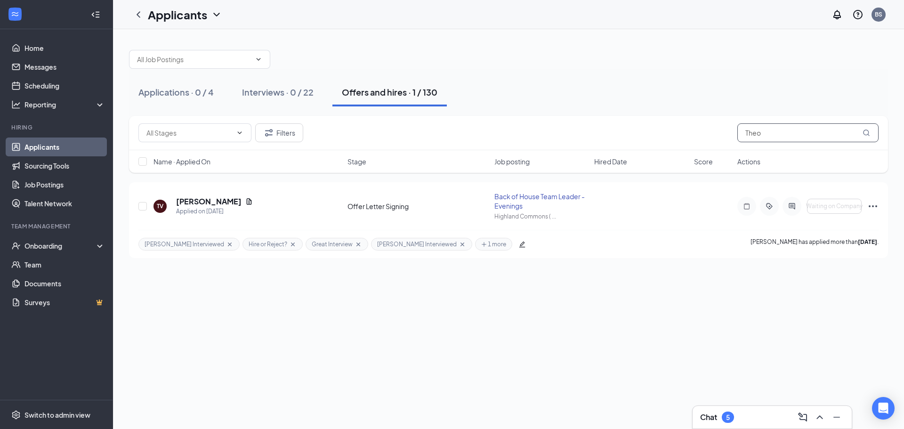
click at [761, 135] on input "Theo" at bounding box center [807, 132] width 141 height 19
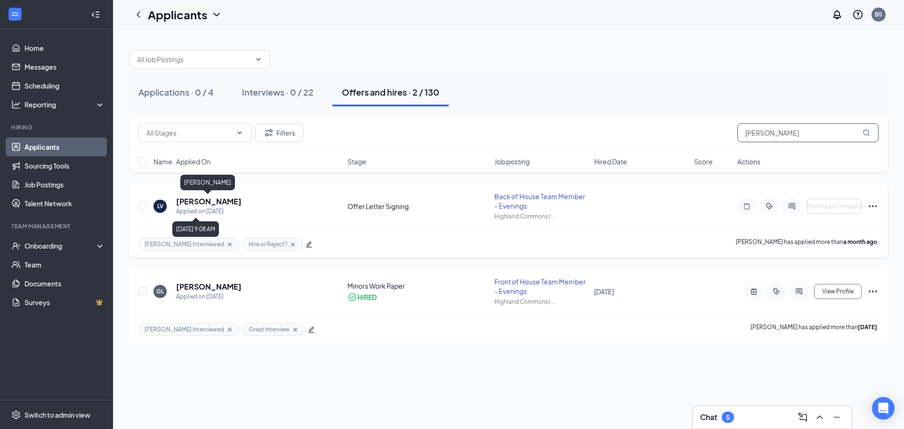
type input "Luis"
click at [202, 197] on h5 "[PERSON_NAME]" at bounding box center [208, 201] width 65 height 10
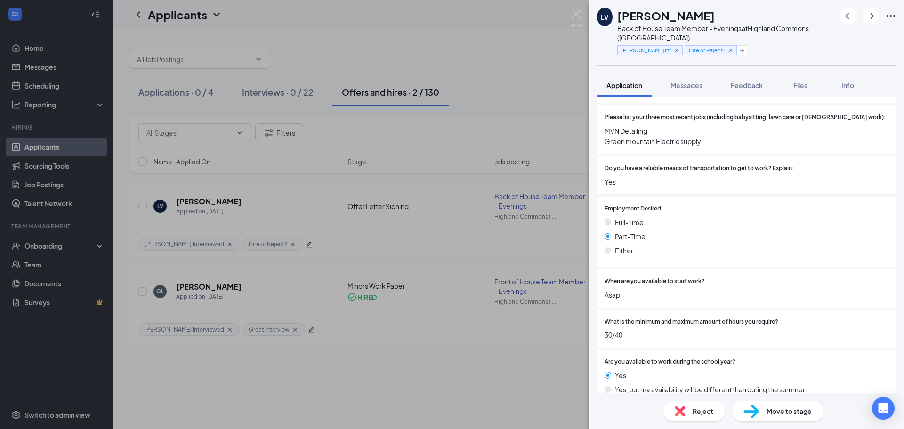
scroll to position [518, 0]
